Goal: Task Accomplishment & Management: Manage account settings

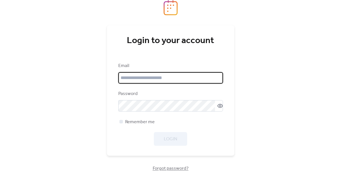
click at [138, 82] on input "email" at bounding box center [170, 77] width 105 height 11
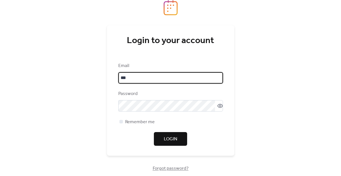
type input "**********"
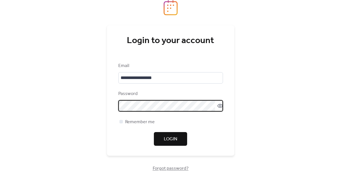
click at [169, 142] on span "Login" at bounding box center [170, 138] width 13 height 7
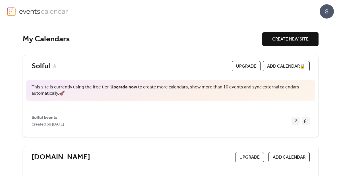
click at [42, 68] on link "Solful" at bounding box center [41, 65] width 18 height 9
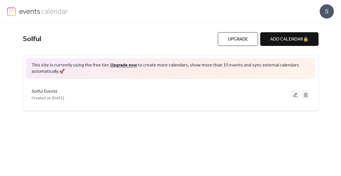
click at [27, 17] on div "S" at bounding box center [170, 11] width 327 height 23
click at [27, 11] on img at bounding box center [43, 11] width 49 height 9
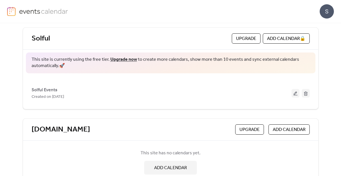
scroll to position [28, 0]
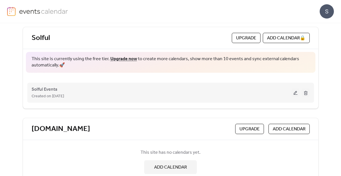
click at [44, 93] on span "Created on [DATE]" at bounding box center [48, 96] width 32 height 7
click at [45, 89] on span "Solful Events" at bounding box center [45, 89] width 26 height 7
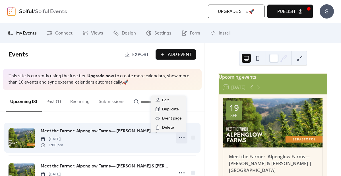
click at [180, 138] on icon at bounding box center [181, 137] width 9 height 9
click at [108, 139] on div "Meet the Farmer: Alpenglow Farms— [PERSON_NAME] & [PERSON_NAME] | [GEOGRAPHIC_D…" at bounding box center [106, 137] width 130 height 20
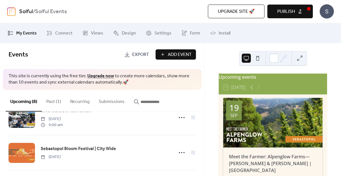
scroll to position [196, 0]
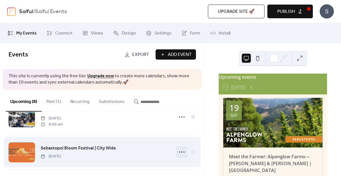
click at [179, 152] on circle at bounding box center [179, 151] width 1 height 1
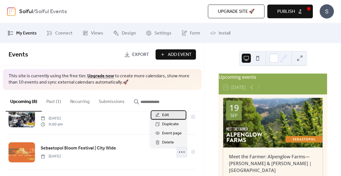
click at [170, 114] on div "Edit" at bounding box center [169, 114] width 36 height 9
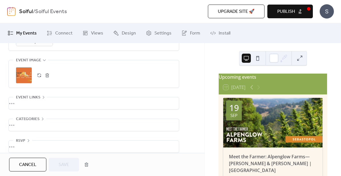
scroll to position [282, 0]
click at [57, 103] on div "•••" at bounding box center [94, 103] width 170 height 12
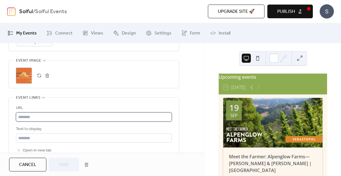
click at [44, 117] on input "text" at bounding box center [94, 116] width 156 height 9
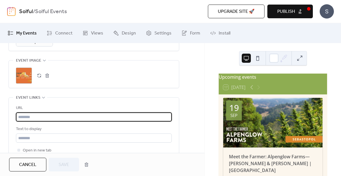
paste input "**********"
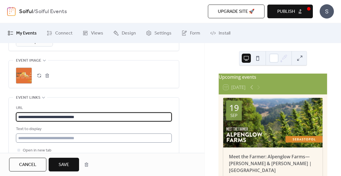
type input "**********"
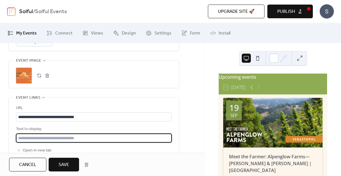
click at [85, 136] on input "text" at bounding box center [94, 137] width 156 height 9
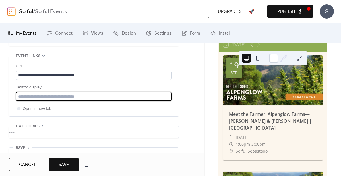
scroll to position [41, 0]
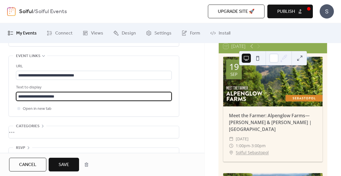
type input "**********"
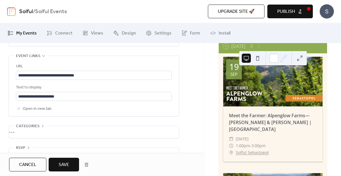
click at [66, 163] on span "Save" at bounding box center [64, 164] width 11 height 7
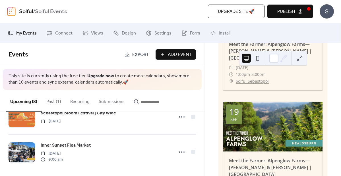
scroll to position [233, 0]
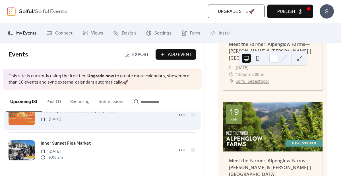
click at [156, 126] on div "Sebastopol Bloom Festival | City Wide [DATE]" at bounding box center [103, 114] width 188 height 35
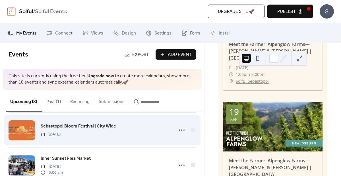
scroll to position [218, 0]
